Goal: Task Accomplishment & Management: Manage account settings

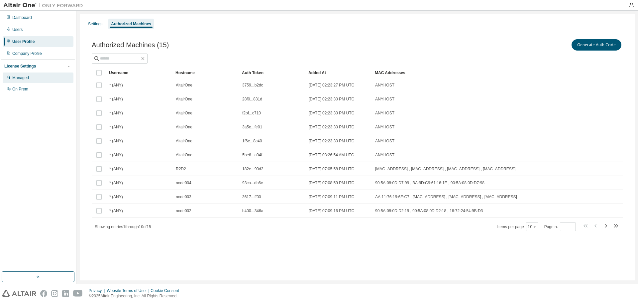
click at [23, 77] on div "Managed" at bounding box center [20, 77] width 17 height 5
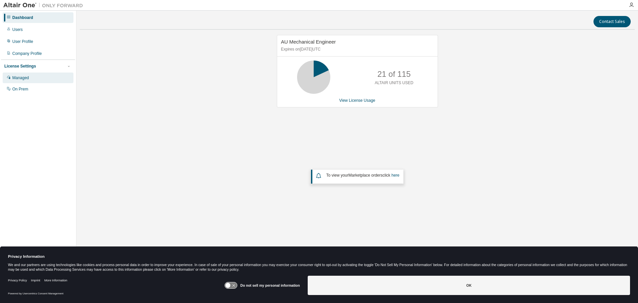
click at [16, 77] on div "Managed" at bounding box center [20, 77] width 17 height 5
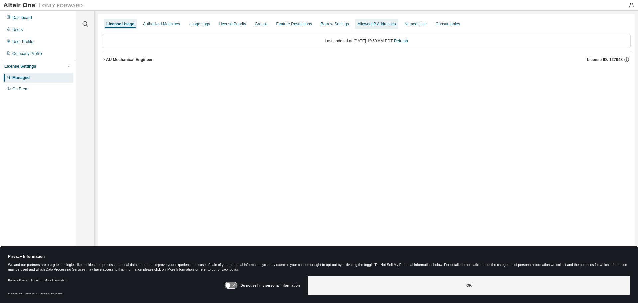
click at [368, 26] on div "Allowed IP Addresses" at bounding box center [377, 23] width 39 height 5
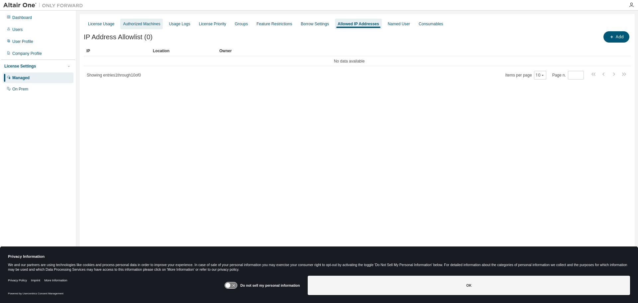
click at [147, 27] on div "Authorized Machines" at bounding box center [141, 24] width 43 height 11
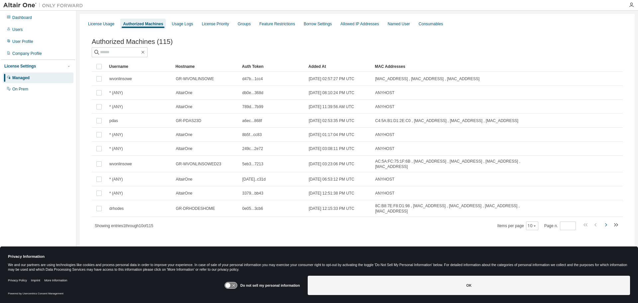
click at [606, 223] on icon "button" at bounding box center [606, 224] width 2 height 3
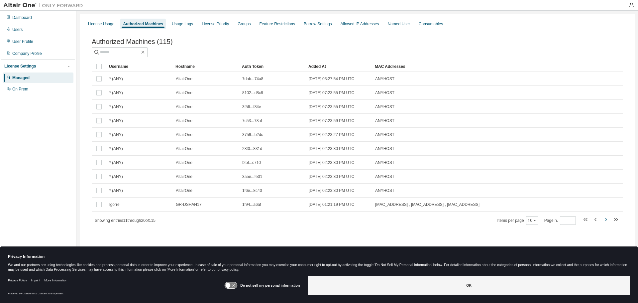
click at [606, 220] on icon "button" at bounding box center [606, 219] width 2 height 3
click at [606, 221] on icon "button" at bounding box center [606, 219] width 8 height 8
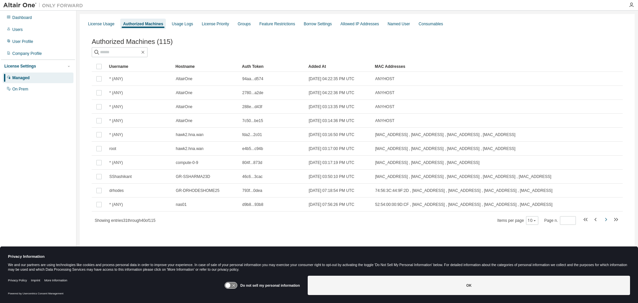
click at [606, 221] on icon "button" at bounding box center [606, 219] width 8 height 8
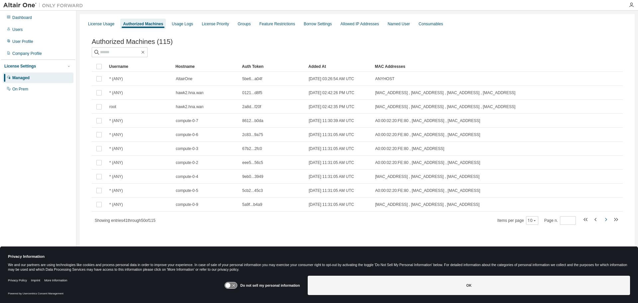
click at [606, 221] on icon "button" at bounding box center [606, 219] width 8 height 8
type input "*"
click at [235, 284] on icon at bounding box center [231, 285] width 12 height 6
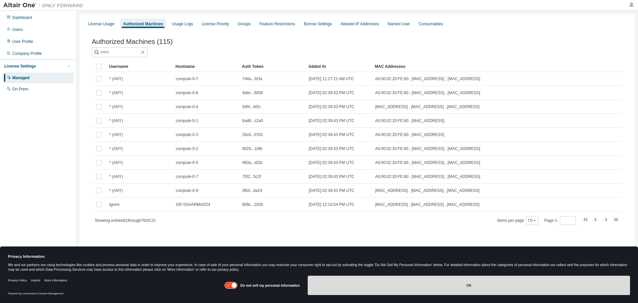
click at [337, 286] on button "OK" at bounding box center [469, 284] width 322 height 19
